Goal: Task Accomplishment & Management: Complete application form

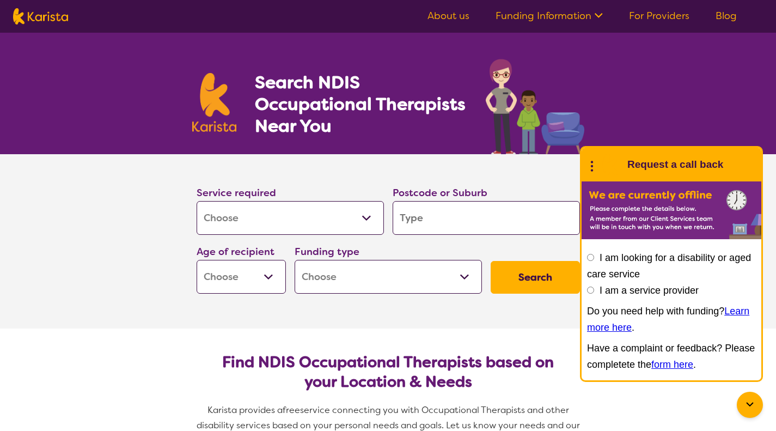
select select "[MEDICAL_DATA]"
click at [197, 201] on select "Allied Health Assistant Assessment ([MEDICAL_DATA] or [MEDICAL_DATA]) Behaviour…" at bounding box center [290, 218] width 187 height 34
click at [443, 222] on input "search" at bounding box center [486, 218] width 187 height 34
type input "2"
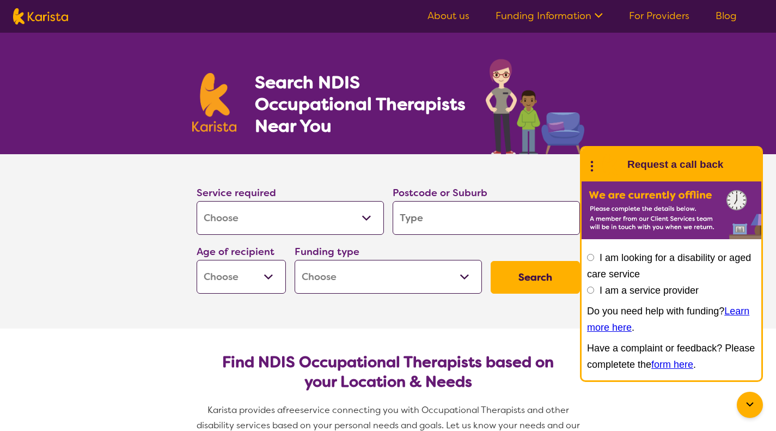
type input "2"
type input "22"
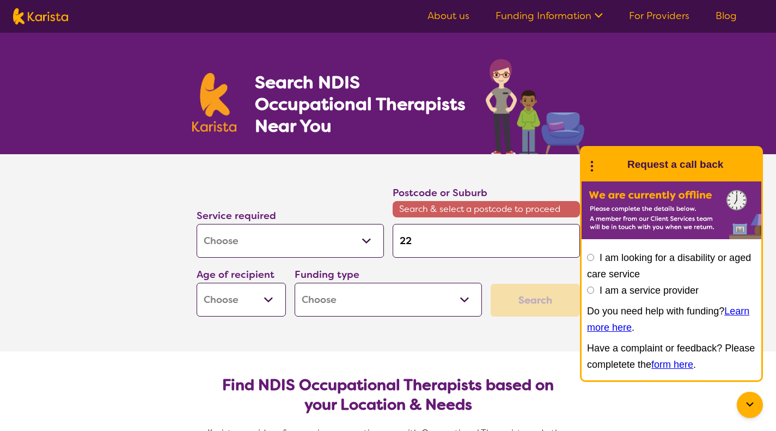
type input "220"
type input "2204"
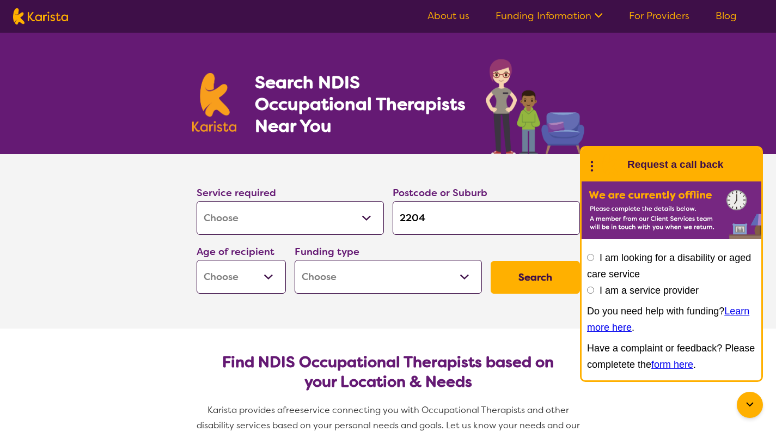
type input "2204"
click at [241, 279] on select "Early Childhood - 0 to 9 Child - 10 to 11 Adolescent - 12 to 17 Adult - 18 to 6…" at bounding box center [241, 277] width 89 height 34
select select "EC"
click at [197, 260] on select "Early Childhood - 0 to 9 Child - 10 to 11 Adolescent - 12 to 17 Adult - 18 to 6…" at bounding box center [241, 277] width 89 height 34
select select "EC"
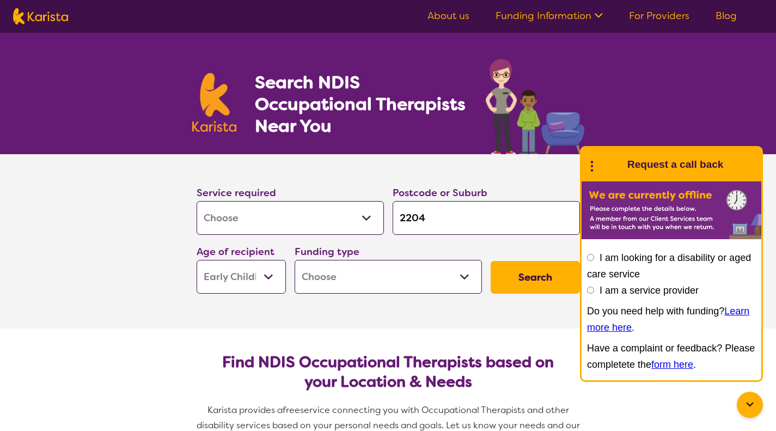
click at [350, 272] on select "Home Care Package (HCP) National Disability Insurance Scheme (NDIS) I don't know" at bounding box center [388, 277] width 187 height 34
select select "i-don-t-know"
click at [295, 260] on select "Home Care Package (HCP) National Disability Insurance Scheme (NDIS) I don't know" at bounding box center [388, 277] width 187 height 34
select select "i-don-t-know"
click at [506, 266] on button "Search" at bounding box center [535, 277] width 89 height 33
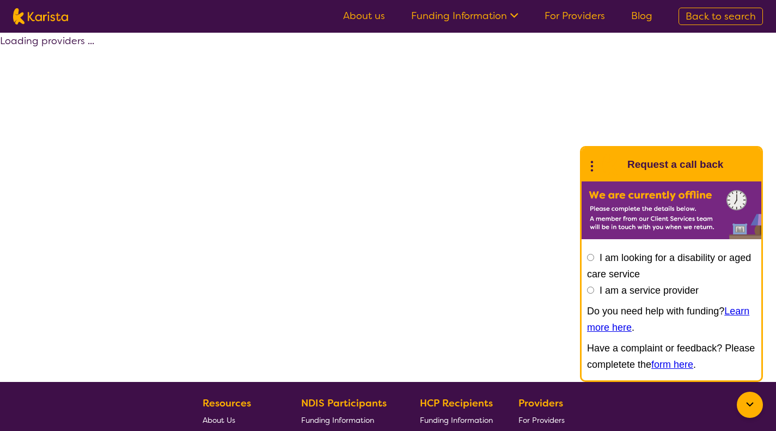
select select "[MEDICAL_DATA]"
select select "EC"
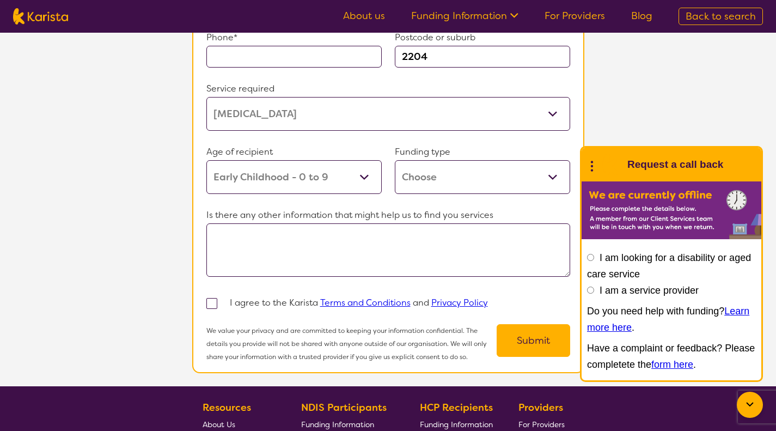
scroll to position [980, 0]
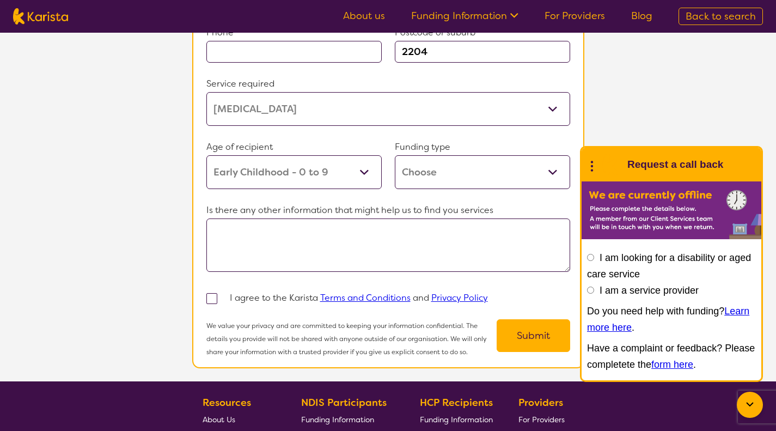
click at [431, 170] on select "Home Care Package (HCP) Home Care Package - Level 1 Home Care Package - Level 2…" at bounding box center [482, 172] width 175 height 34
select select "i-don-t-know"
click at [395, 155] on select "Home Care Package (HCP) Home Care Package - Level 1 Home Care Package - Level 2…" at bounding box center [482, 172] width 175 height 34
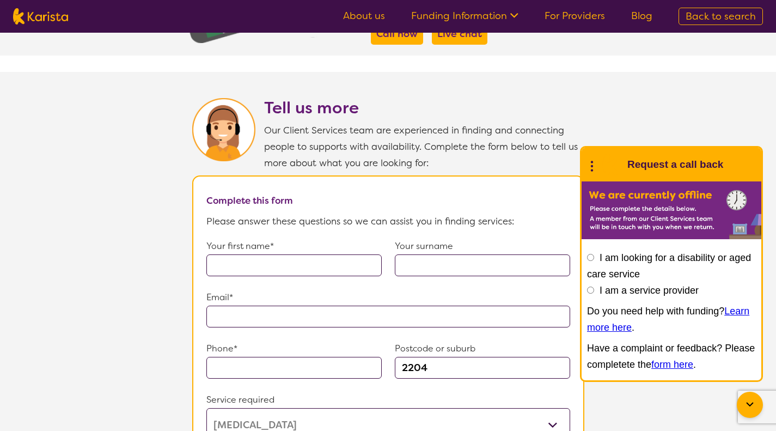
scroll to position [661, 0]
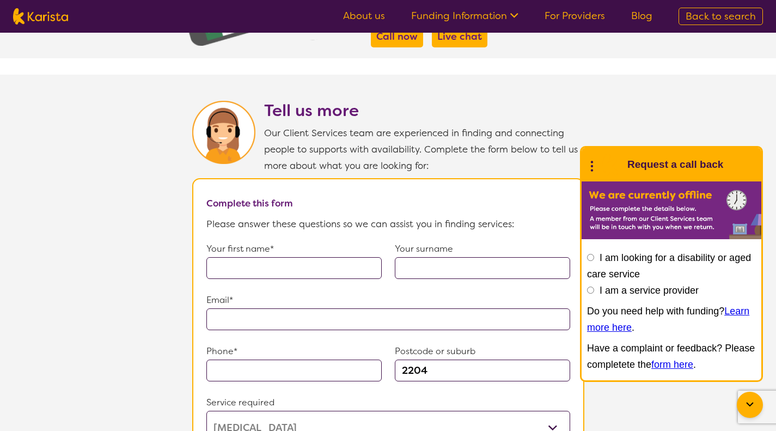
click at [369, 260] on input "text" at bounding box center [294, 268] width 175 height 22
type input "[PERSON_NAME]"
click at [408, 257] on input "text" at bounding box center [482, 268] width 175 height 22
type input "[PERSON_NAME]"
click at [364, 316] on input "text" at bounding box center [389, 319] width 364 height 22
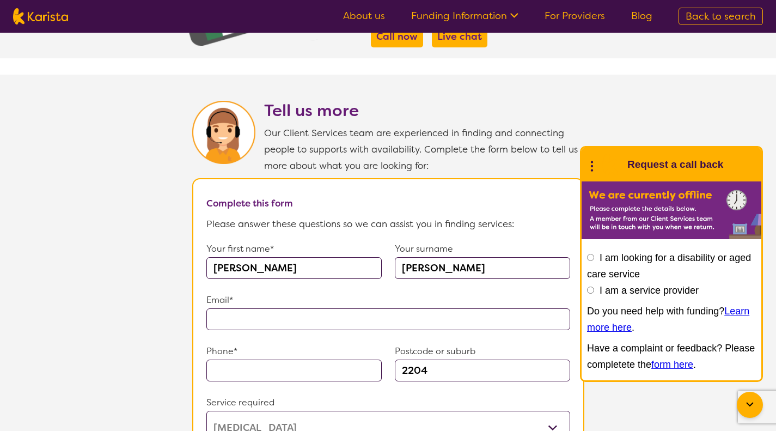
type input "**********"
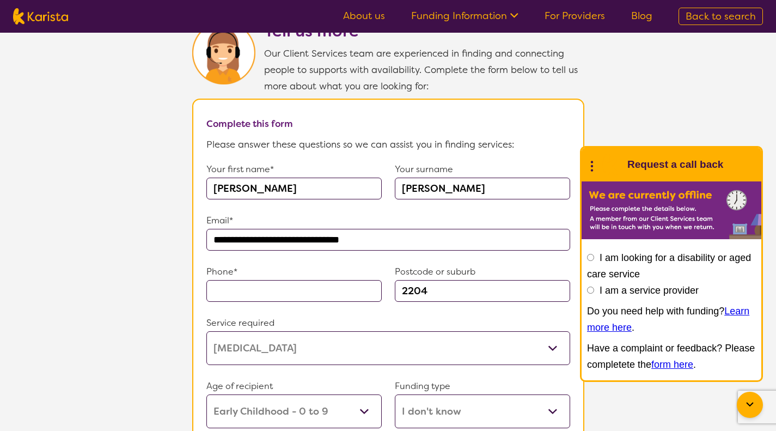
click at [293, 286] on input "text" at bounding box center [294, 291] width 175 height 22
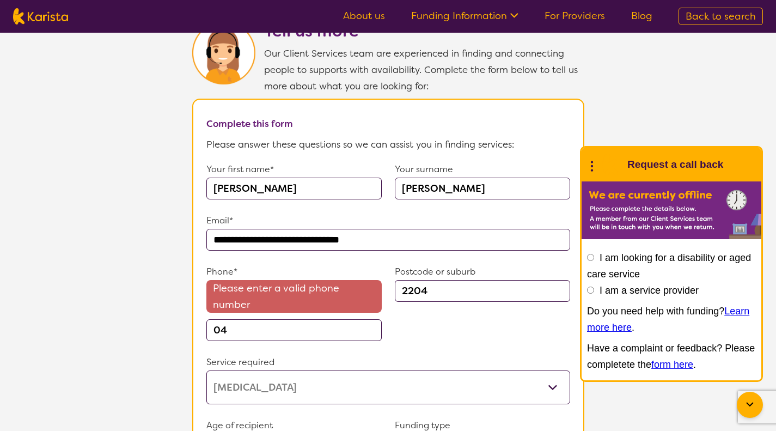
type input "0"
click at [709, 78] on section "**********" at bounding box center [388, 327] width 776 height 665
